Goal: Transaction & Acquisition: Purchase product/service

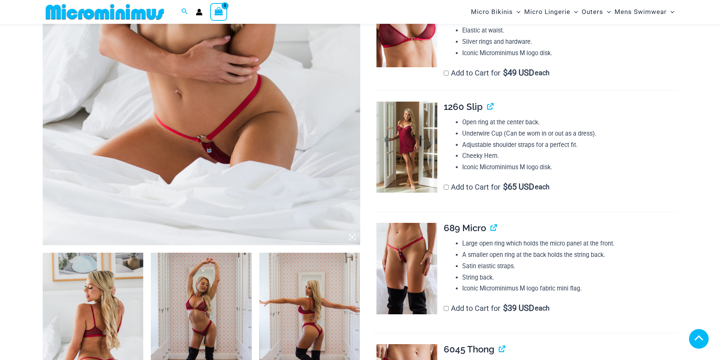
scroll to position [484, 0]
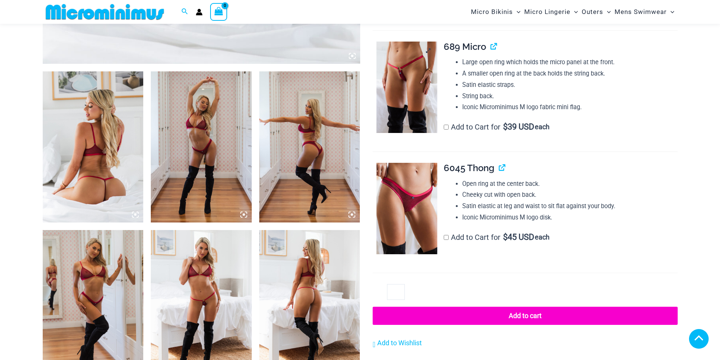
click at [409, 133] on img at bounding box center [407, 87] width 61 height 91
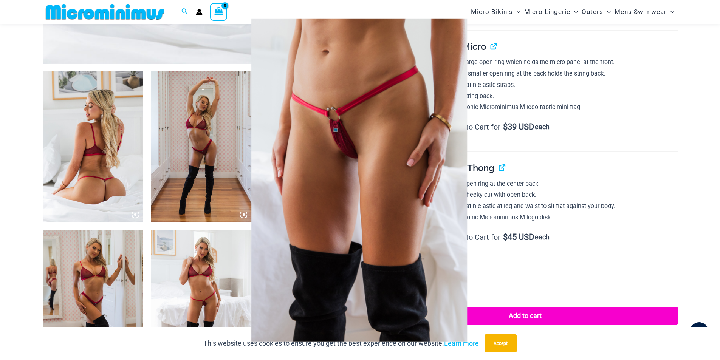
click at [404, 219] on img at bounding box center [359, 181] width 216 height 324
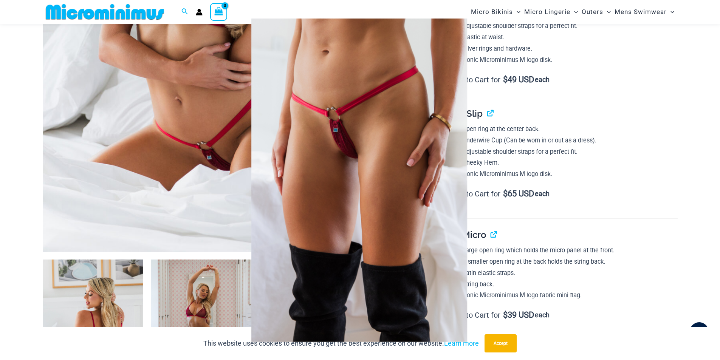
scroll to position [295, 0]
click at [214, 157] on div at bounding box center [360, 180] width 720 height 360
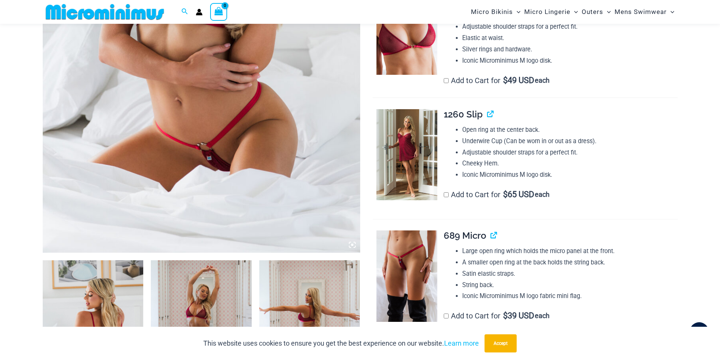
click at [214, 157] on img at bounding box center [202, 15] width 318 height 476
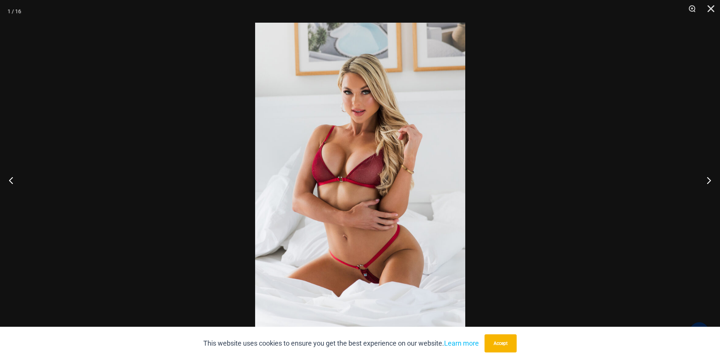
click at [359, 272] on img at bounding box center [360, 180] width 210 height 315
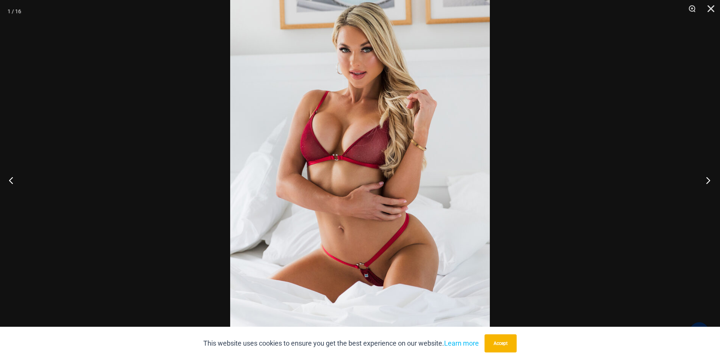
click at [705, 179] on button "Next" at bounding box center [706, 180] width 28 height 38
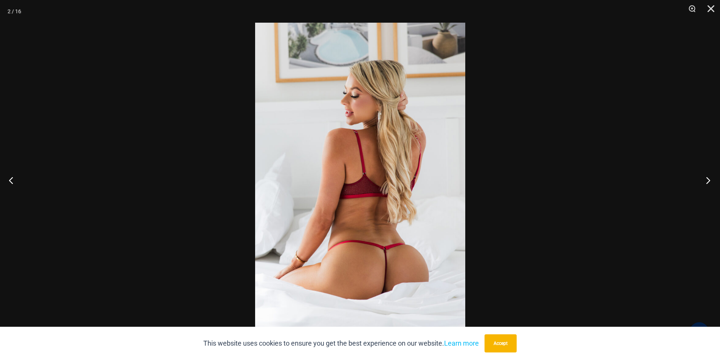
click at [705, 179] on button "Next" at bounding box center [706, 180] width 28 height 38
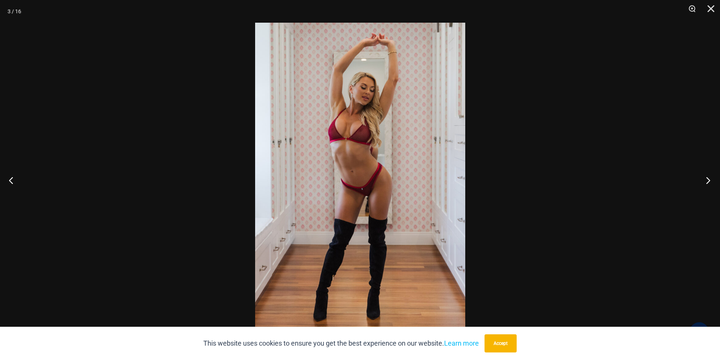
click at [705, 179] on button "Next" at bounding box center [706, 180] width 28 height 38
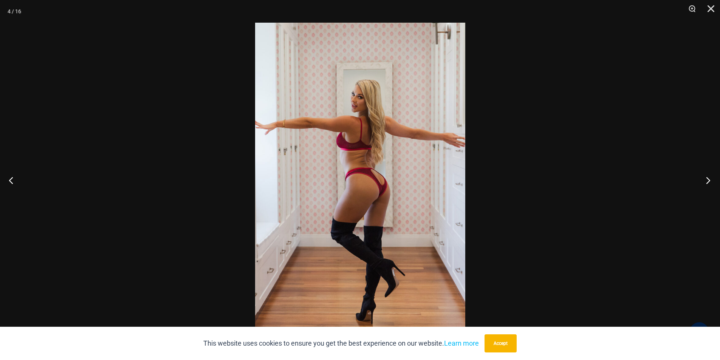
click at [705, 179] on button "Next" at bounding box center [706, 180] width 28 height 38
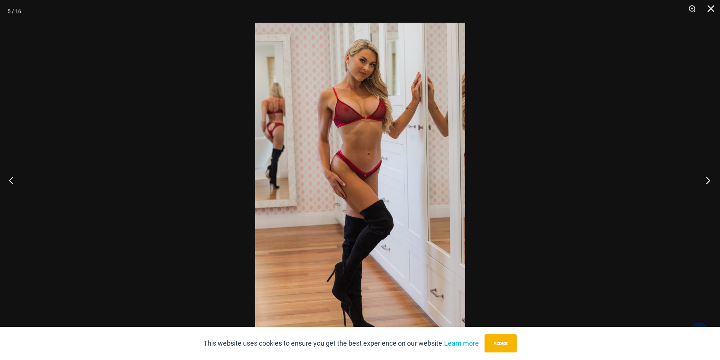
click at [705, 179] on button "Next" at bounding box center [706, 180] width 28 height 38
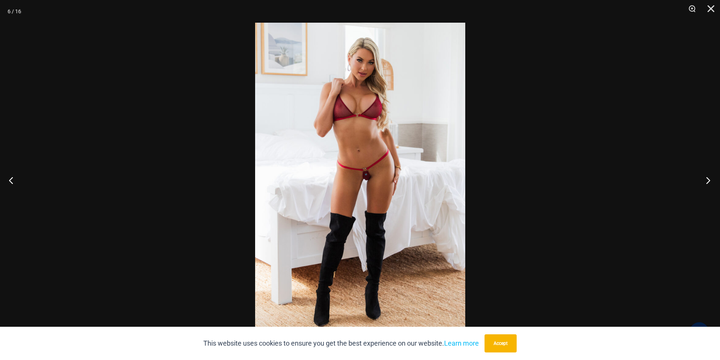
click at [705, 179] on button "Next" at bounding box center [706, 180] width 28 height 38
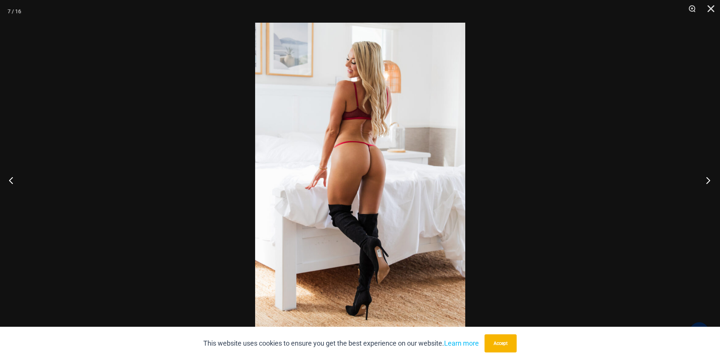
click at [705, 179] on button "Next" at bounding box center [706, 180] width 28 height 38
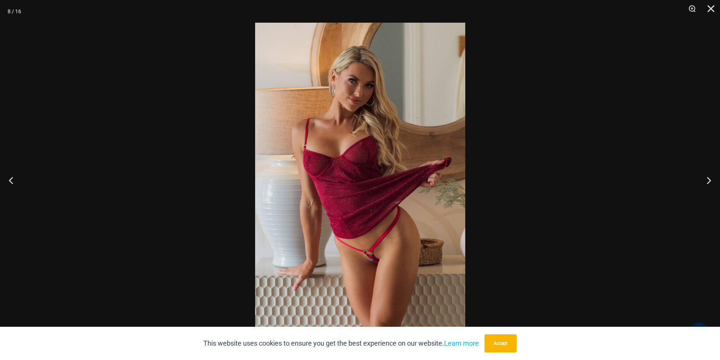
click at [380, 260] on img at bounding box center [360, 180] width 210 height 315
